Goal: Check status: Check status

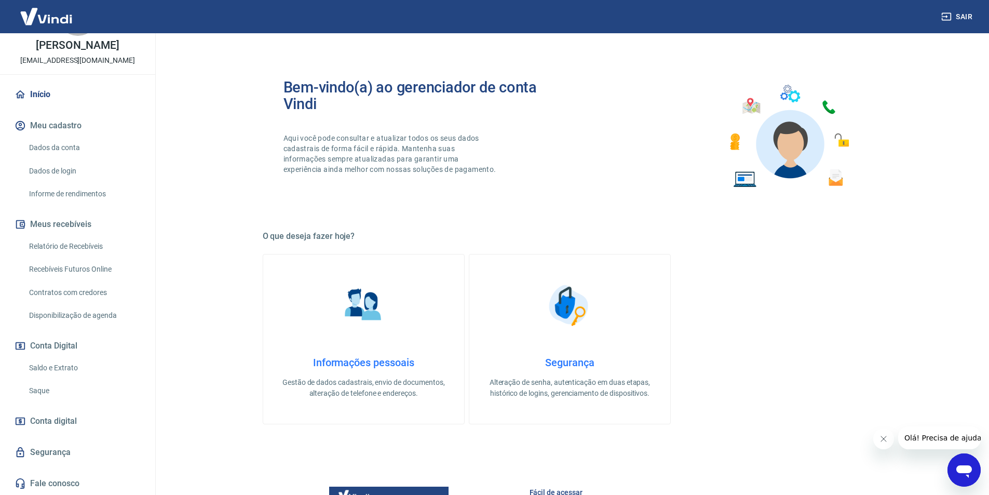
scroll to position [58, 0]
click at [69, 372] on link "Saldo e Extrato" at bounding box center [84, 367] width 118 height 21
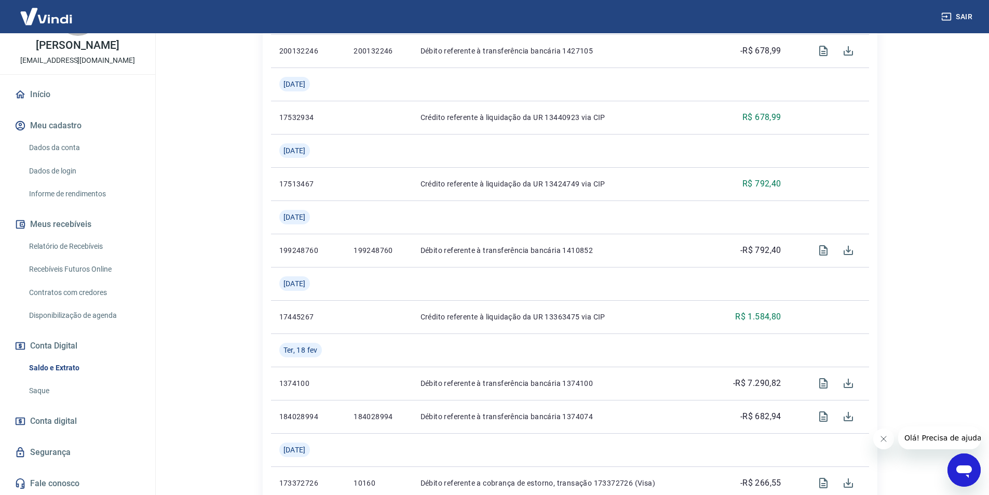
scroll to position [571, 0]
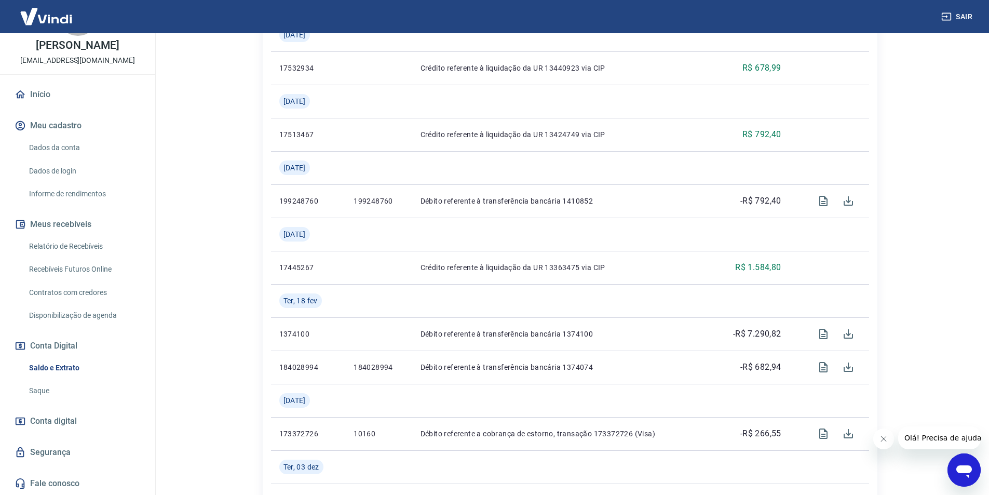
click at [58, 424] on span "Conta digital" at bounding box center [53, 421] width 47 height 15
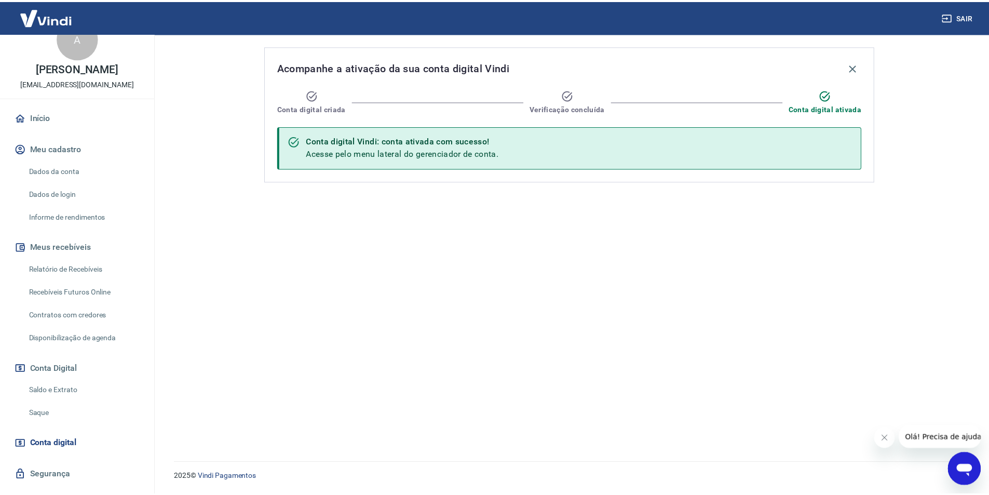
scroll to position [6, 0]
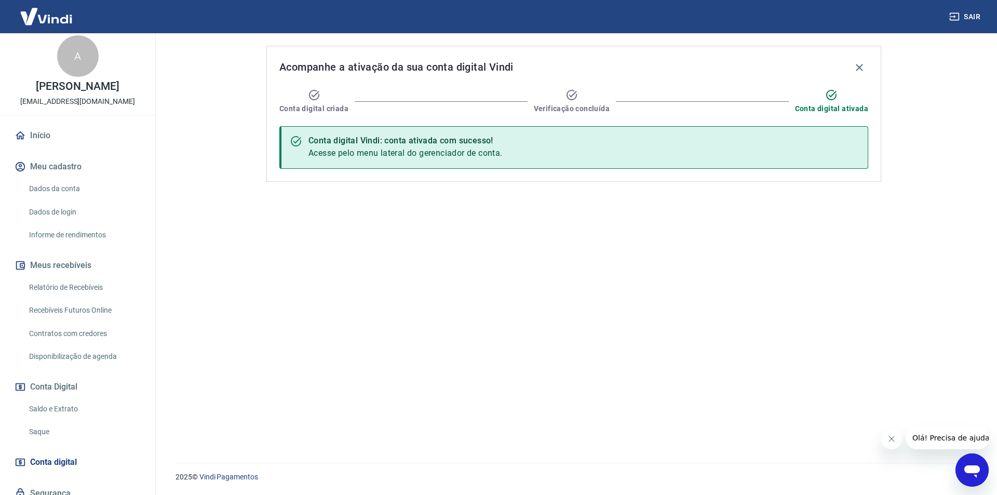
click at [44, 146] on link "Início" at bounding box center [77, 135] width 130 height 23
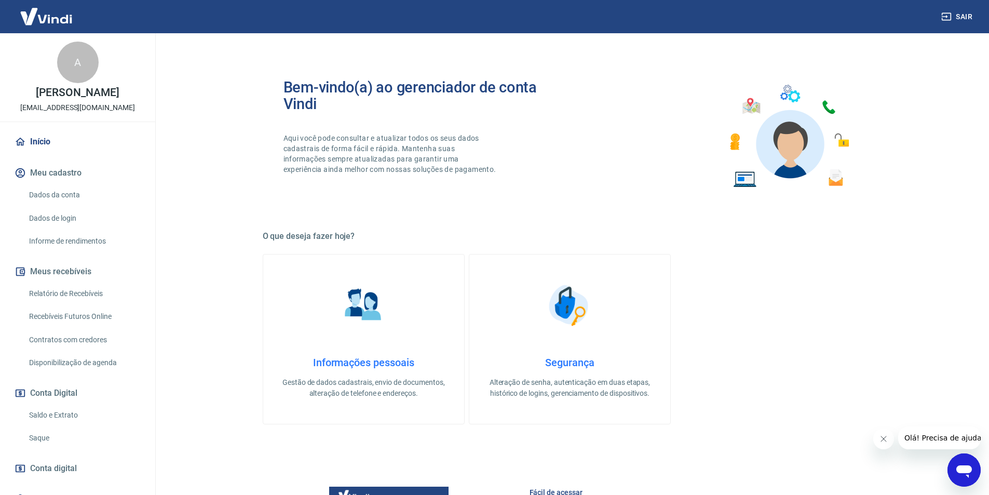
click at [55, 21] on img at bounding box center [45, 17] width 67 height 32
